Goal: Transaction & Acquisition: Purchase product/service

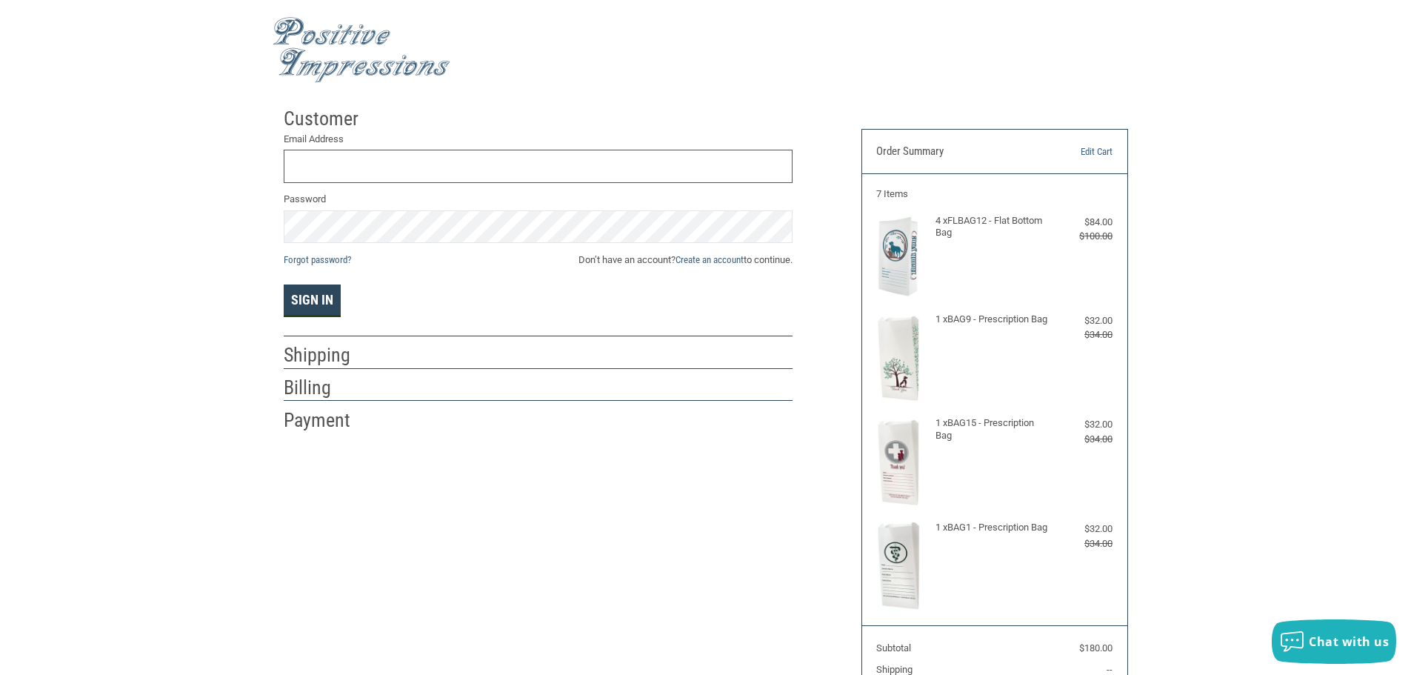
type input "[EMAIL_ADDRESS][DOMAIN_NAME]"
click at [324, 304] on button "Sign In" at bounding box center [312, 300] width 57 height 33
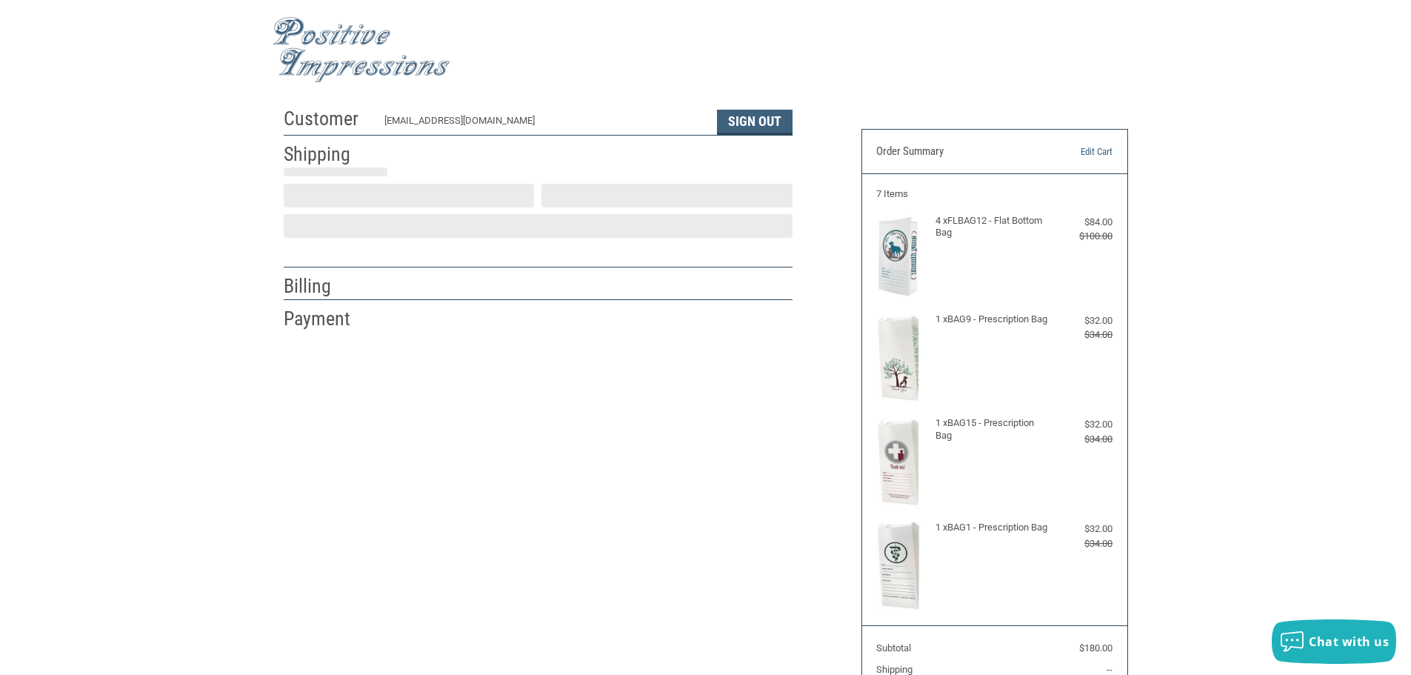
scroll to position [1, 0]
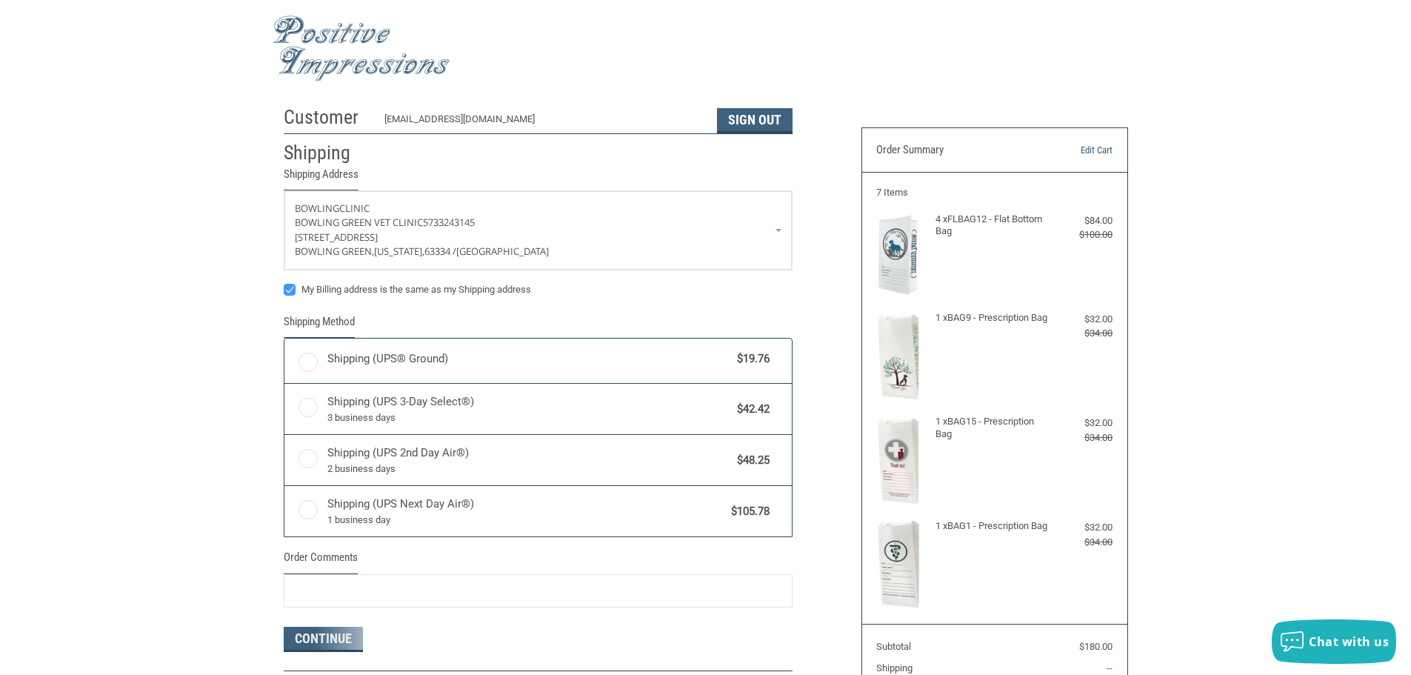
radio input "true"
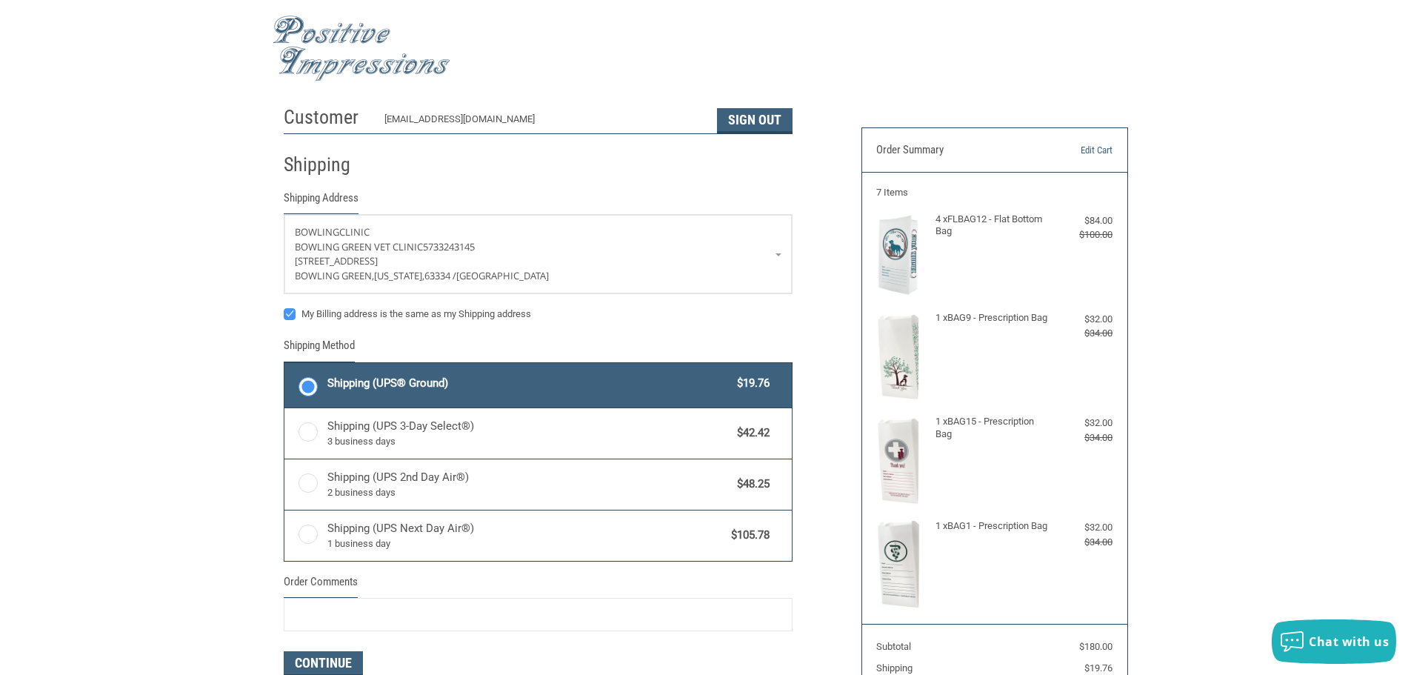
click at [199, 299] on div "Customer [EMAIL_ADDRESS][DOMAIN_NAME] Sign Out Shipping Shipping Address BOWLIN…" at bounding box center [705, 468] width 1411 height 739
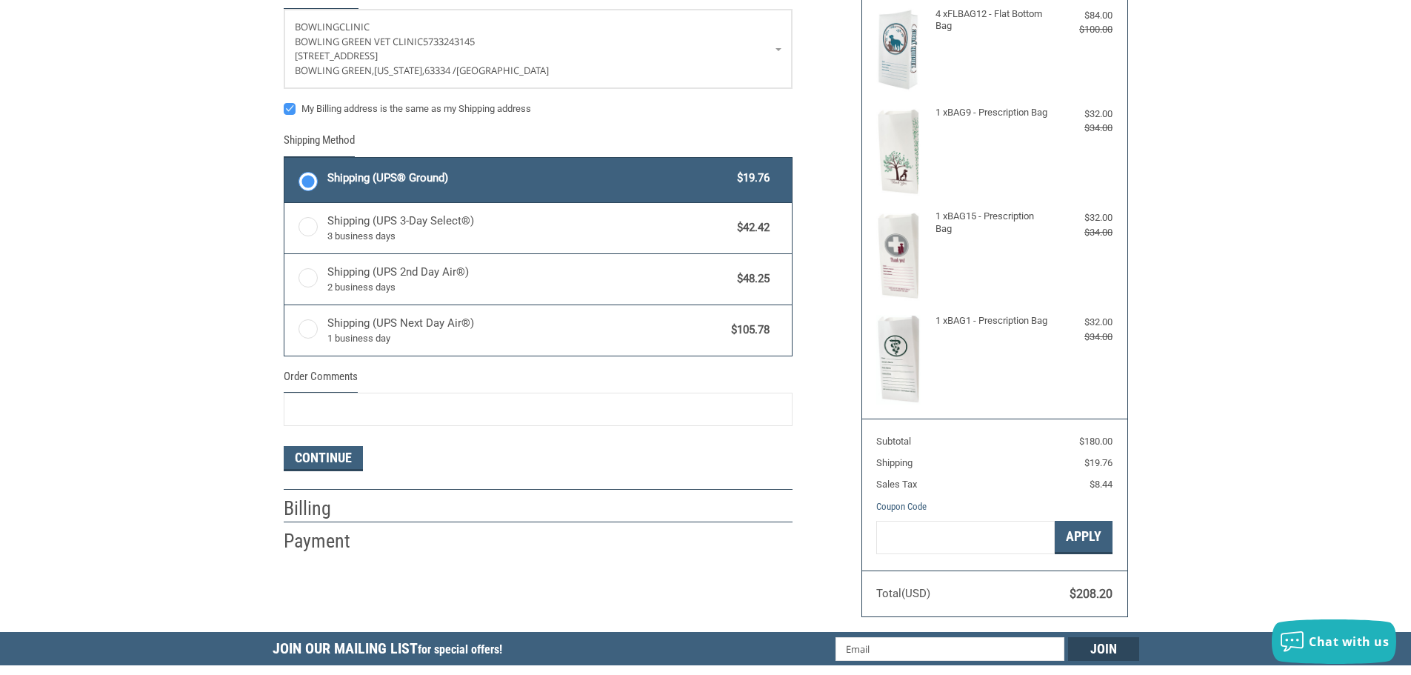
scroll to position [222, 0]
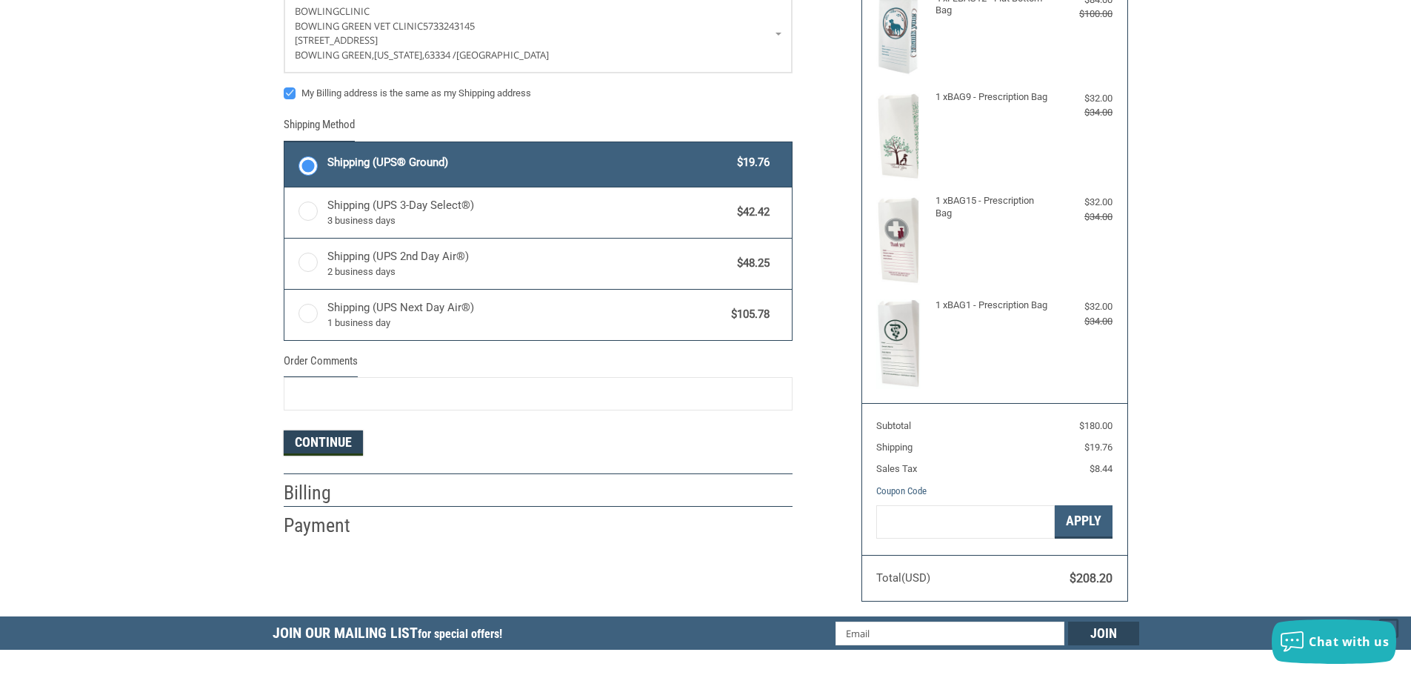
click at [346, 443] on button "Continue" at bounding box center [323, 442] width 79 height 25
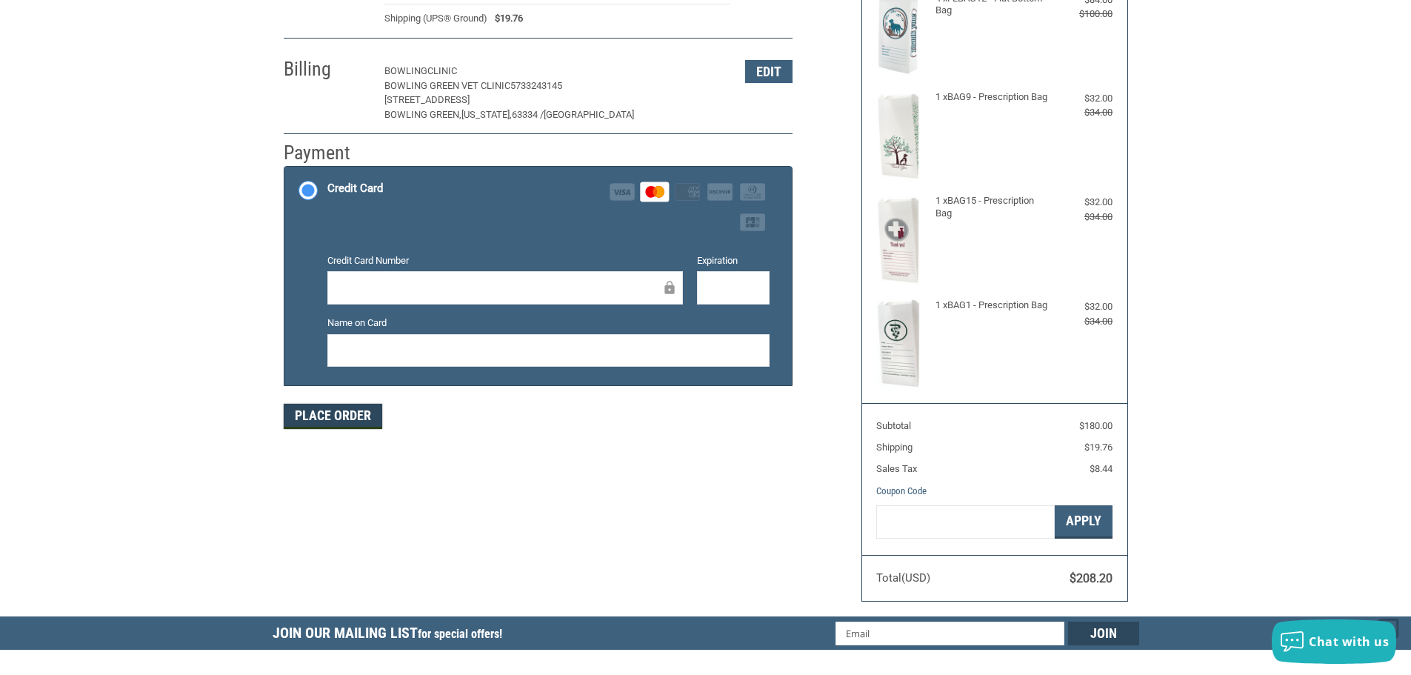
click at [334, 425] on button "Place Order" at bounding box center [333, 416] width 99 height 25
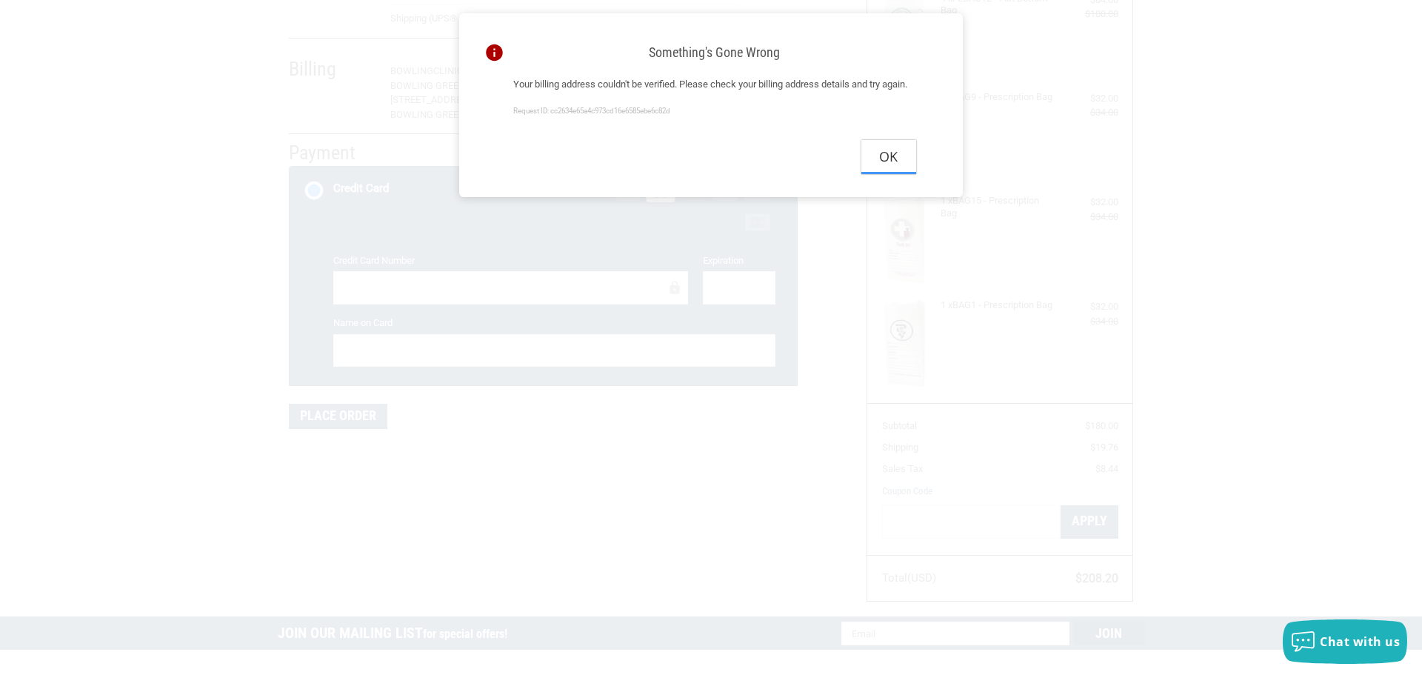
click at [900, 173] on button "Ok" at bounding box center [889, 156] width 55 height 33
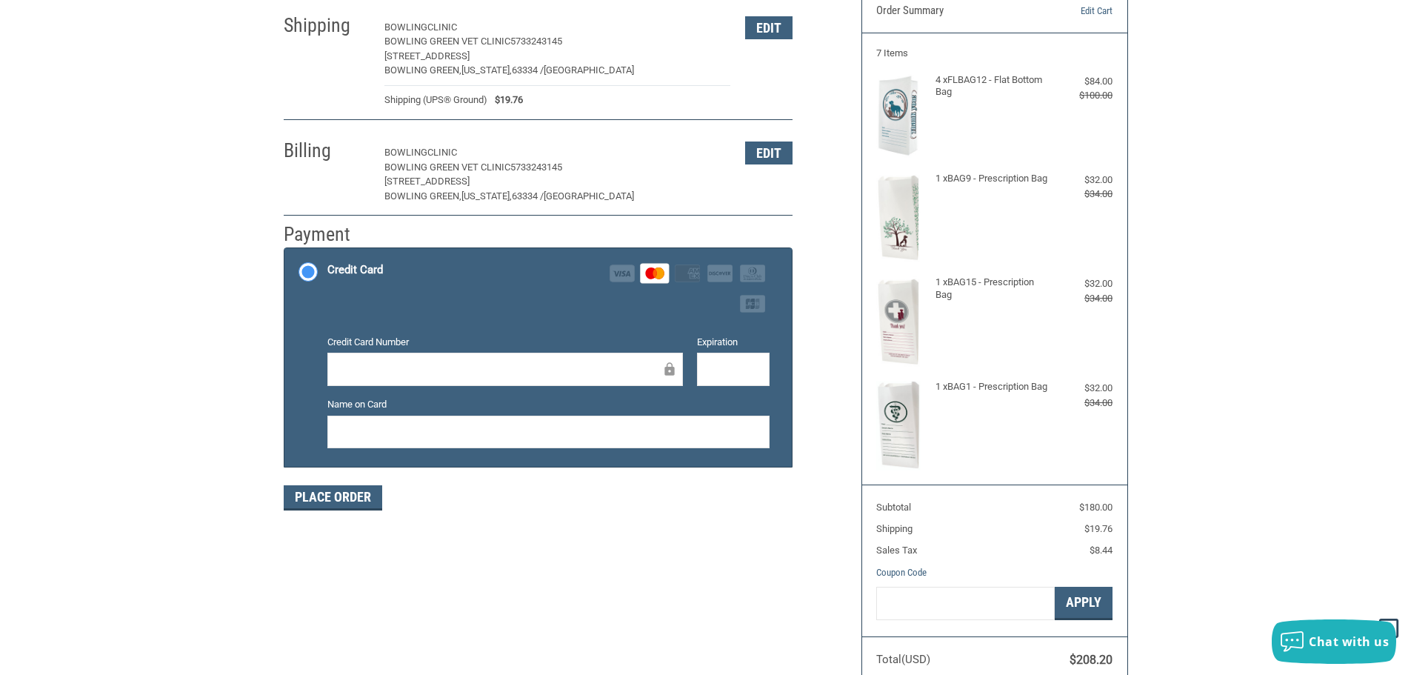
scroll to position [74, 0]
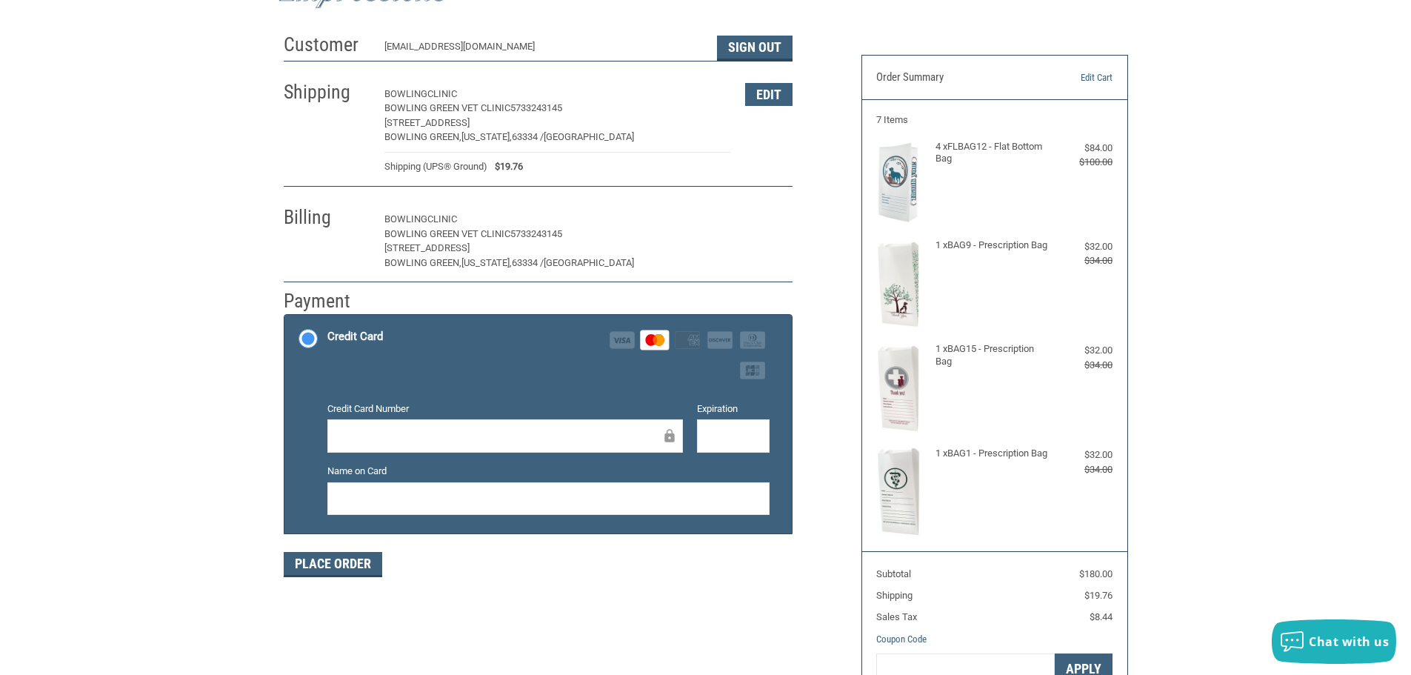
click at [750, 226] on button "Edit" at bounding box center [768, 219] width 47 height 23
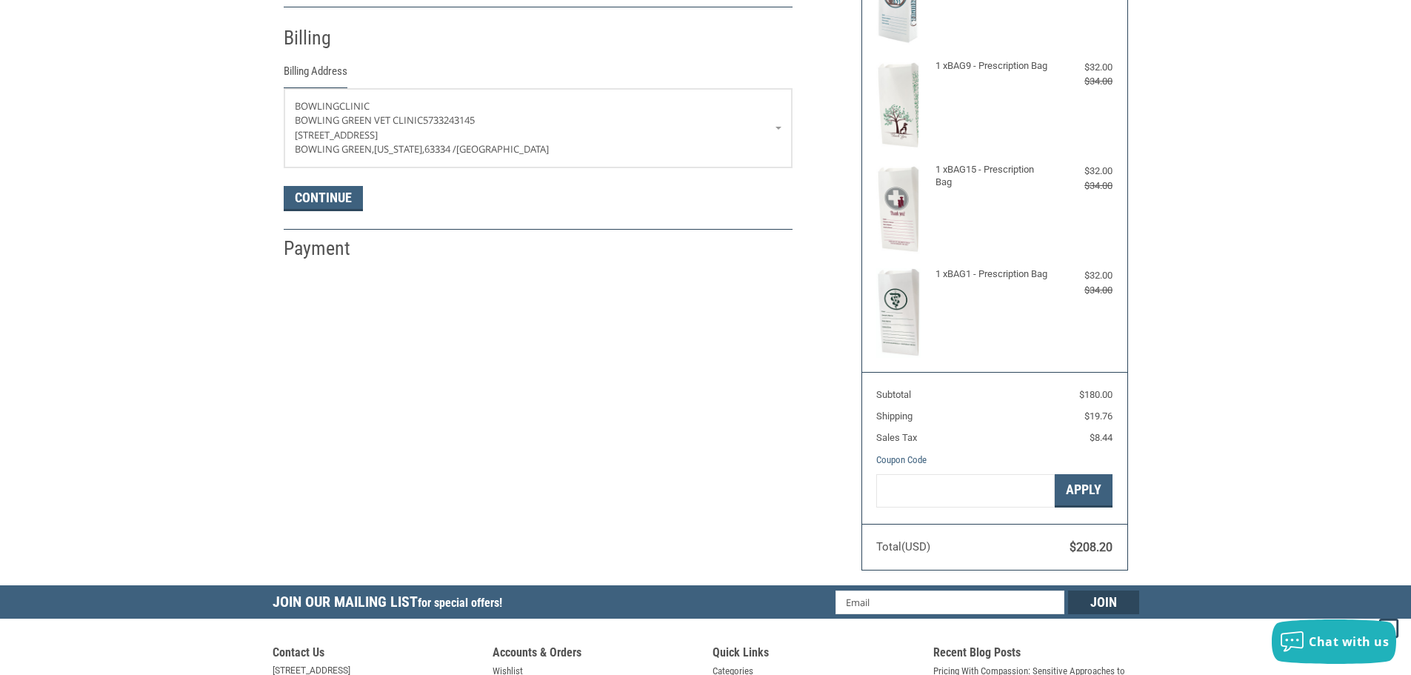
scroll to position [262, 0]
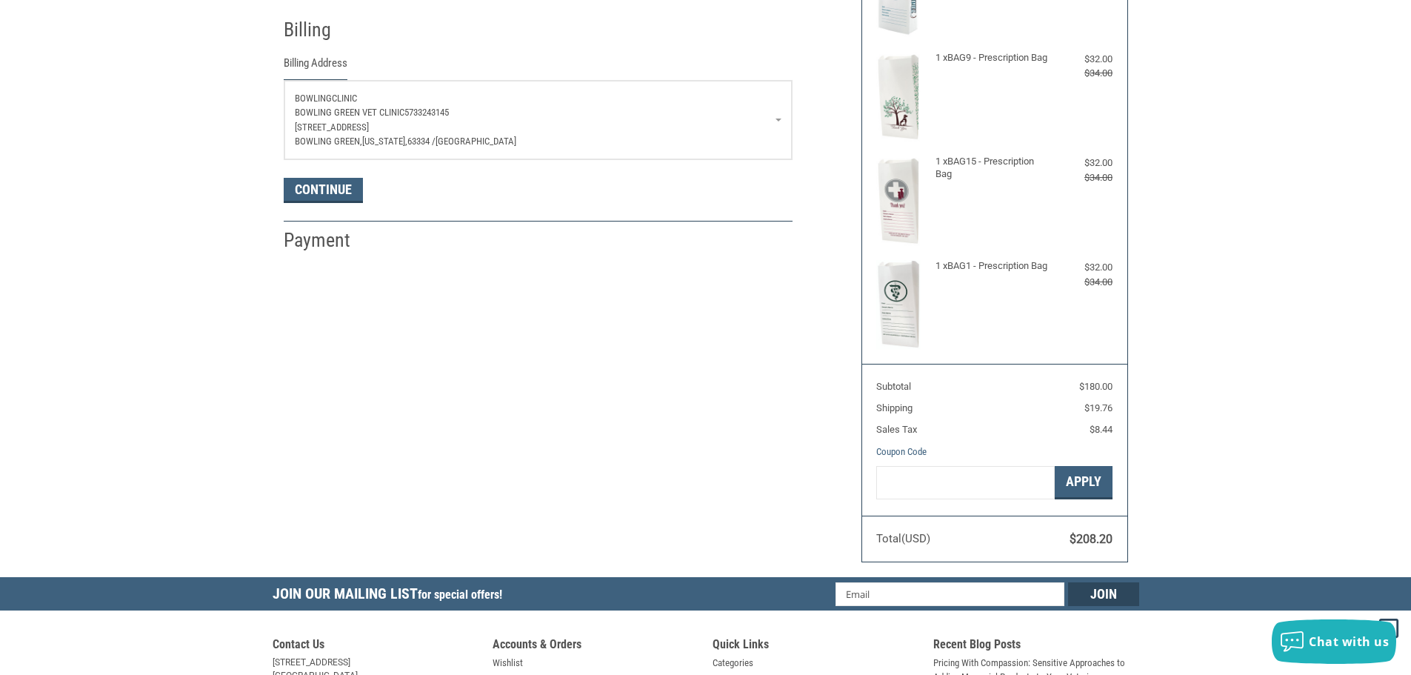
click at [679, 86] on link "BOWLING CLINIC BOWLING GREEN VET CLINIC 5733243145 [STREET_ADDRESS][US_STATE]" at bounding box center [537, 120] width 507 height 79
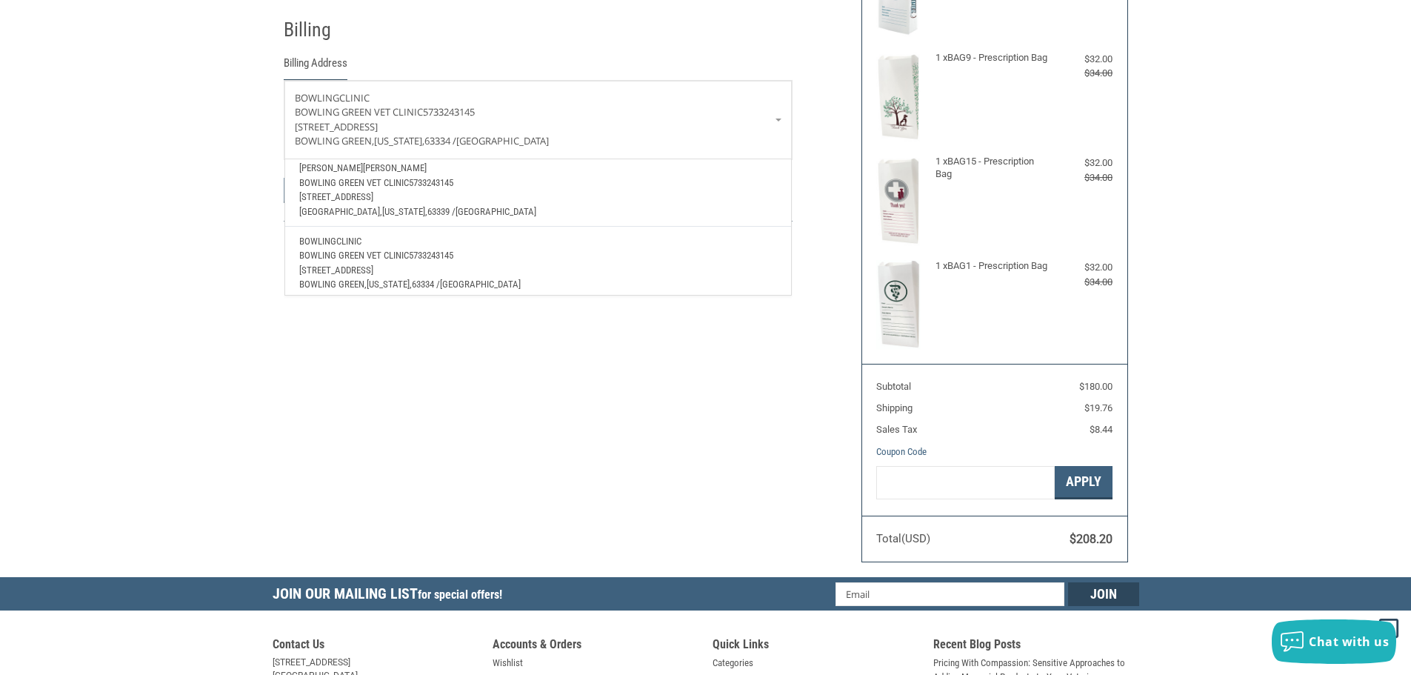
scroll to position [127, 0]
click at [590, 197] on p "[GEOGRAPHIC_DATA], [US_STATE], 63339 / [GEOGRAPHIC_DATA]" at bounding box center [537, 204] width 477 height 15
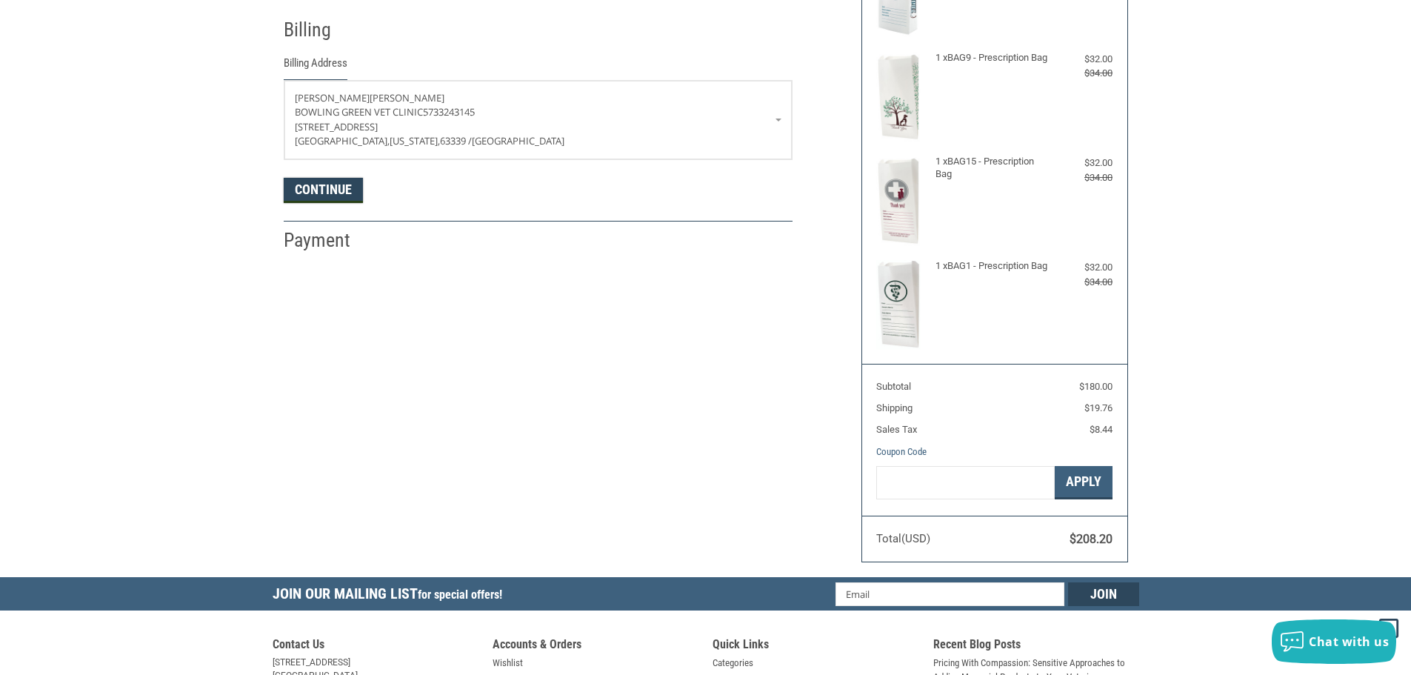
click at [347, 193] on button "Continue" at bounding box center [323, 190] width 79 height 25
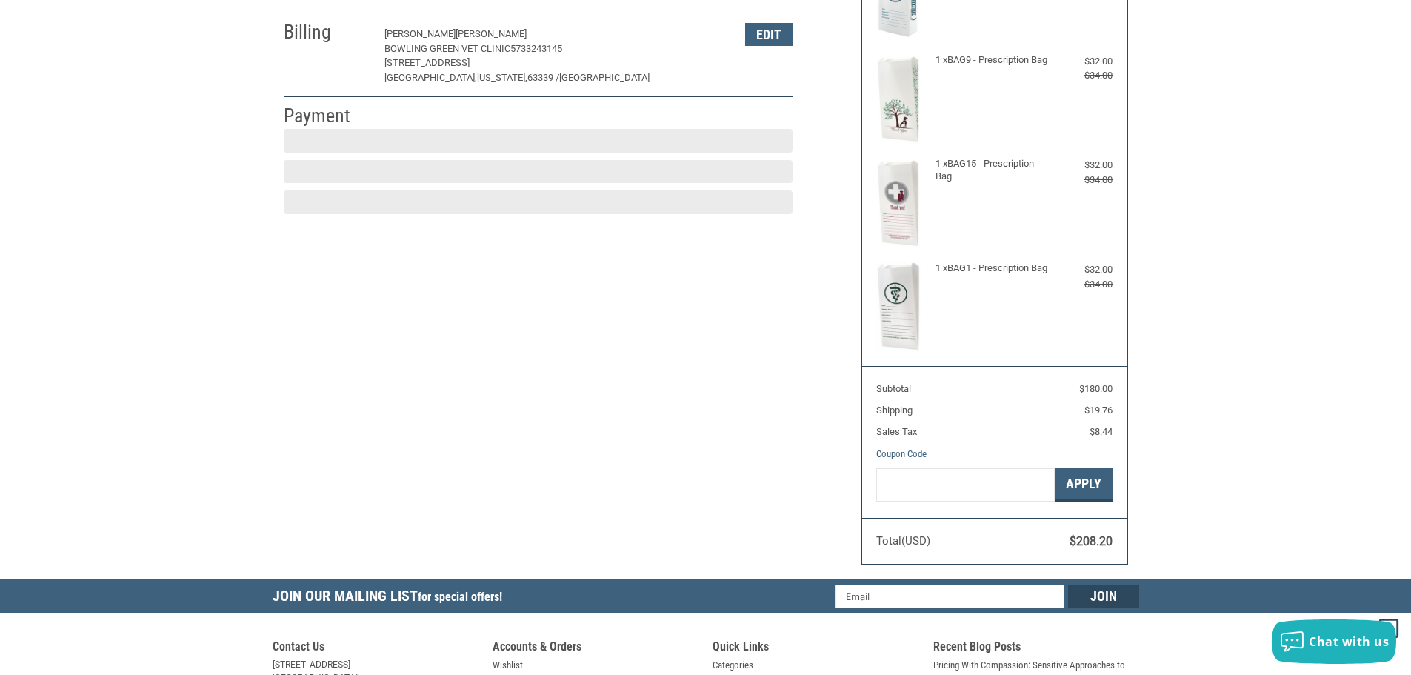
scroll to position [222, 0]
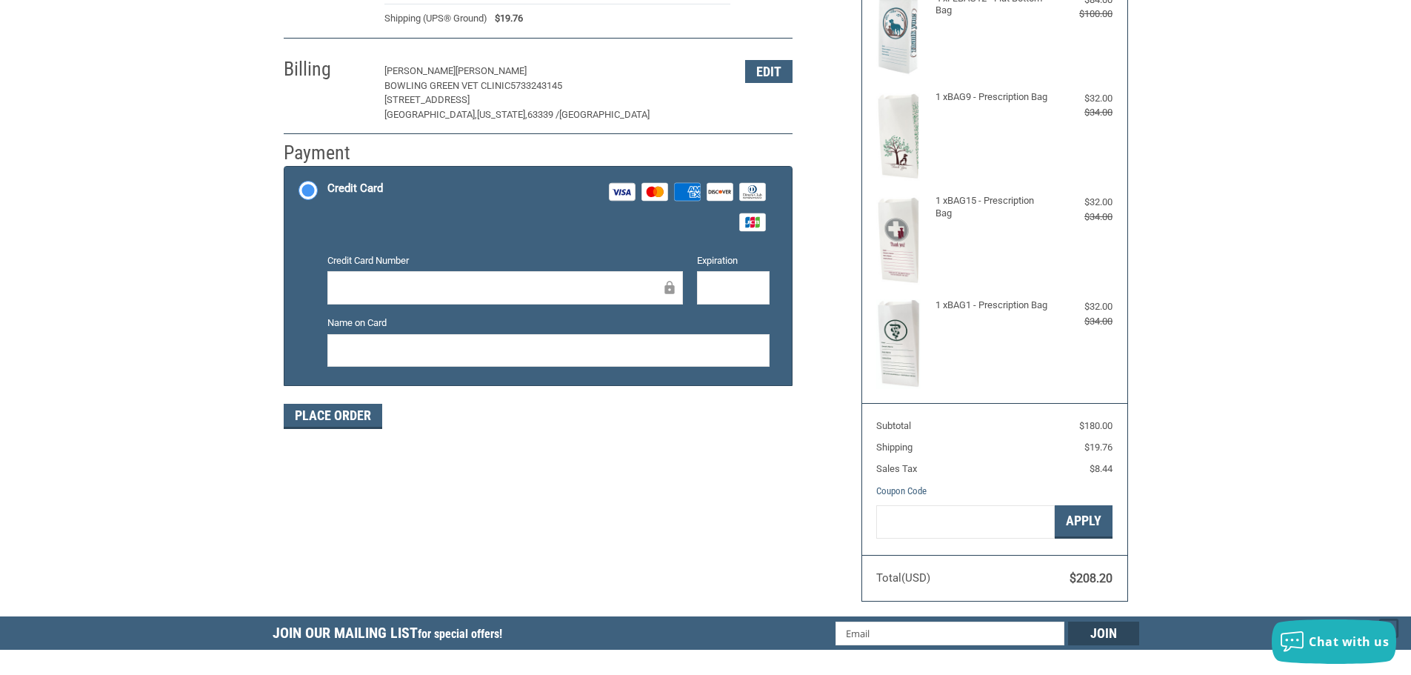
click at [447, 315] on div "Credit Card Number Expiration Name on Card" at bounding box center [548, 315] width 457 height 125
click at [332, 408] on button "Place Order" at bounding box center [333, 416] width 99 height 25
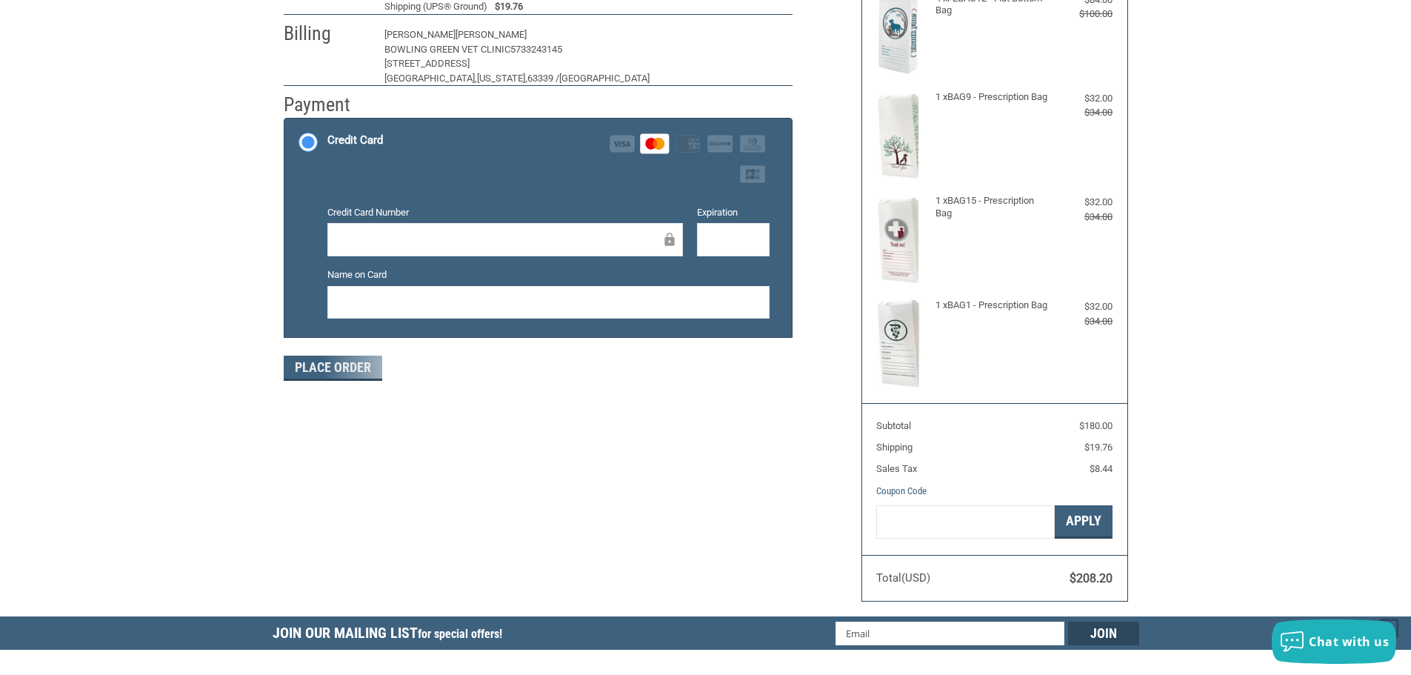
scroll to position [178, 0]
